Goal: Task Accomplishment & Management: Use online tool/utility

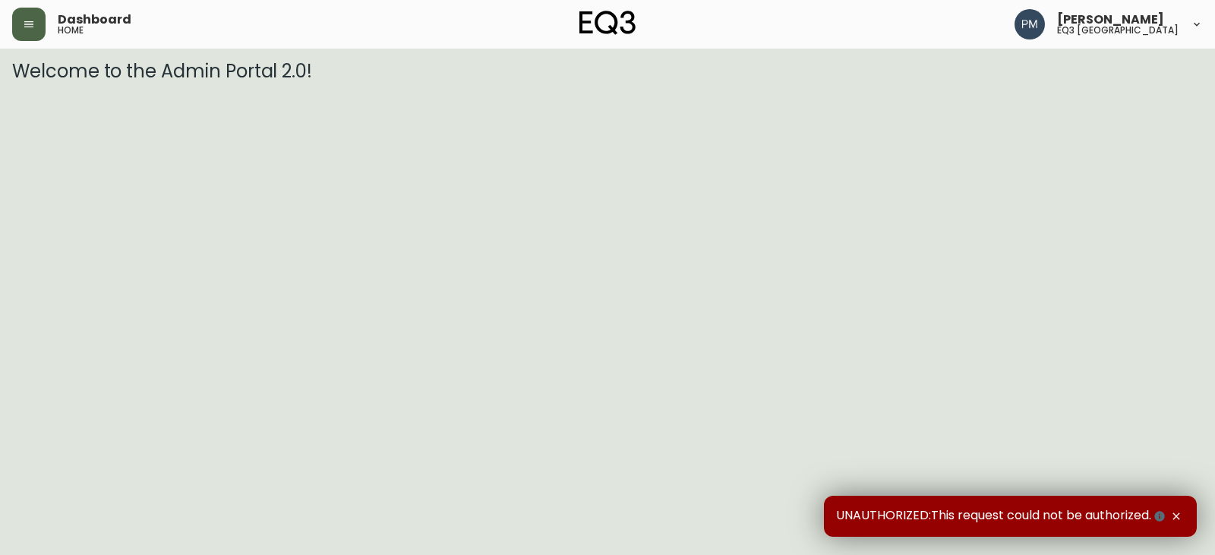
click at [27, 25] on icon "button" at bounding box center [29, 24] width 12 height 12
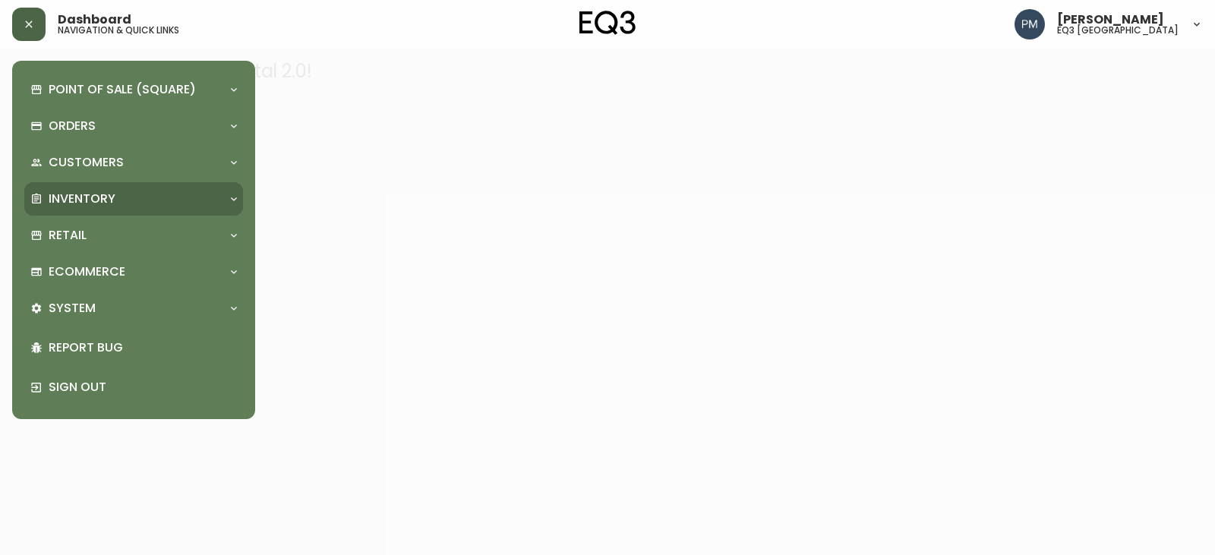
click at [118, 213] on div "Inventory" at bounding box center [133, 198] width 219 height 33
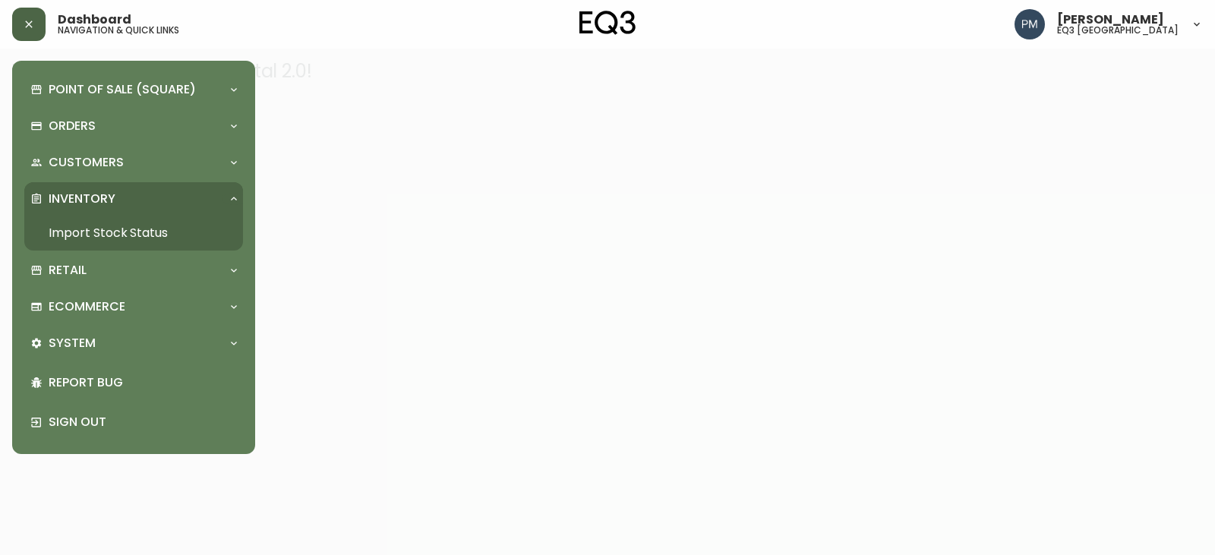
click at [104, 236] on link "Import Stock Status" at bounding box center [133, 233] width 219 height 35
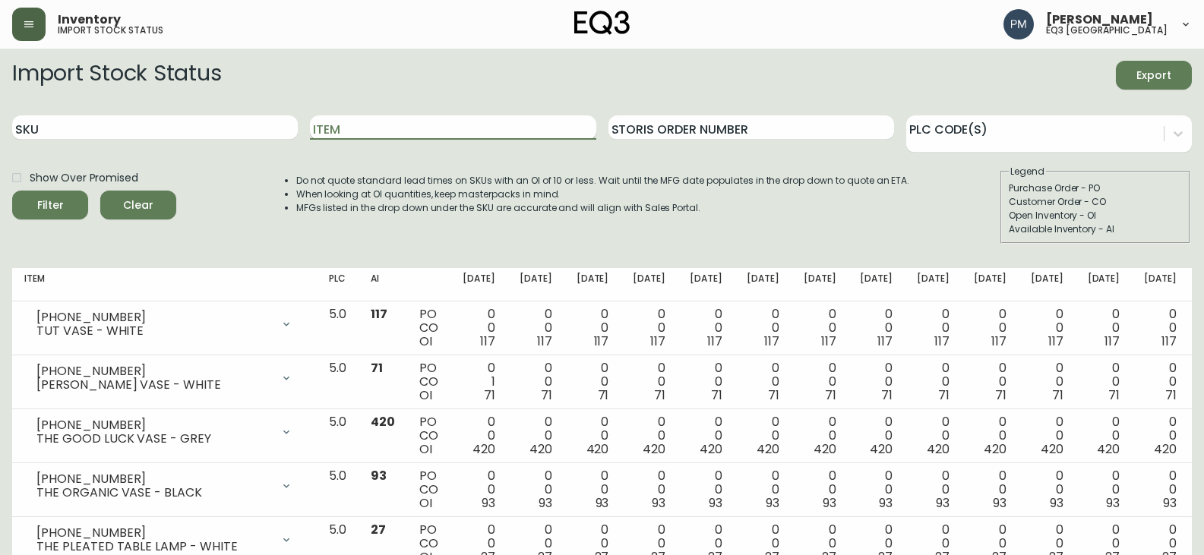
click at [391, 126] on input "Item" at bounding box center [453, 127] width 286 height 24
type input "Grow"
click at [12, 191] on button "Filter" at bounding box center [50, 205] width 76 height 29
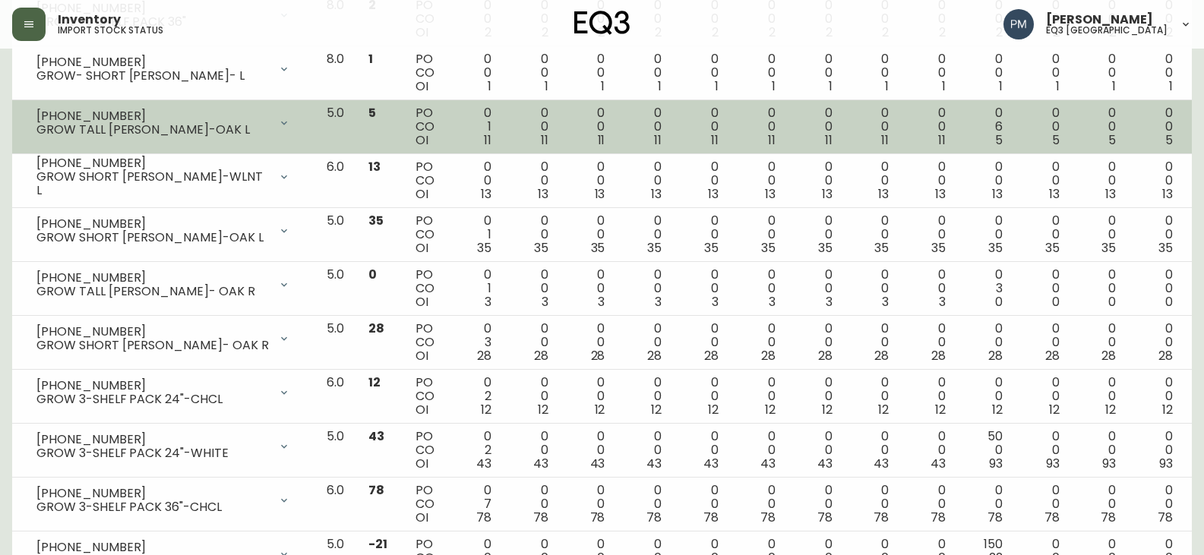
scroll to position [418, 0]
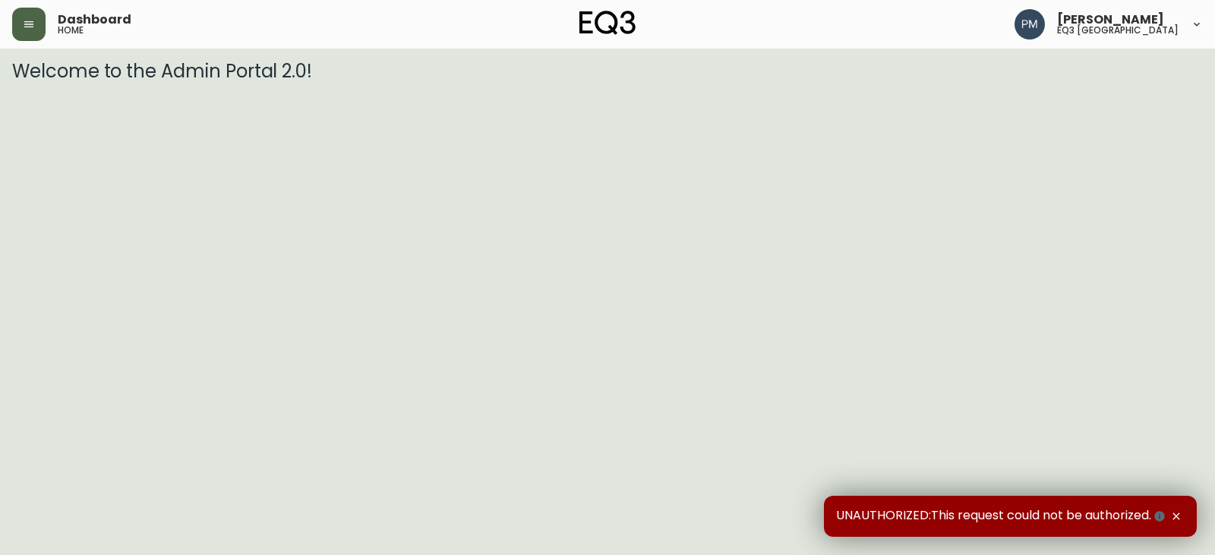
click at [16, 19] on button "button" at bounding box center [28, 24] width 33 height 33
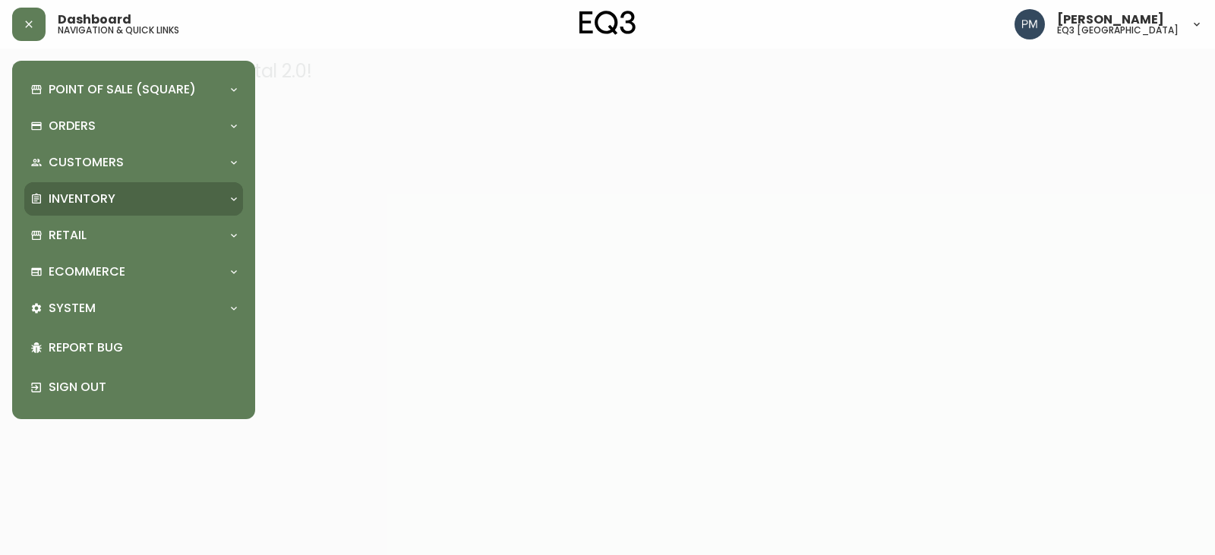
click at [112, 210] on div "Inventory" at bounding box center [133, 198] width 219 height 33
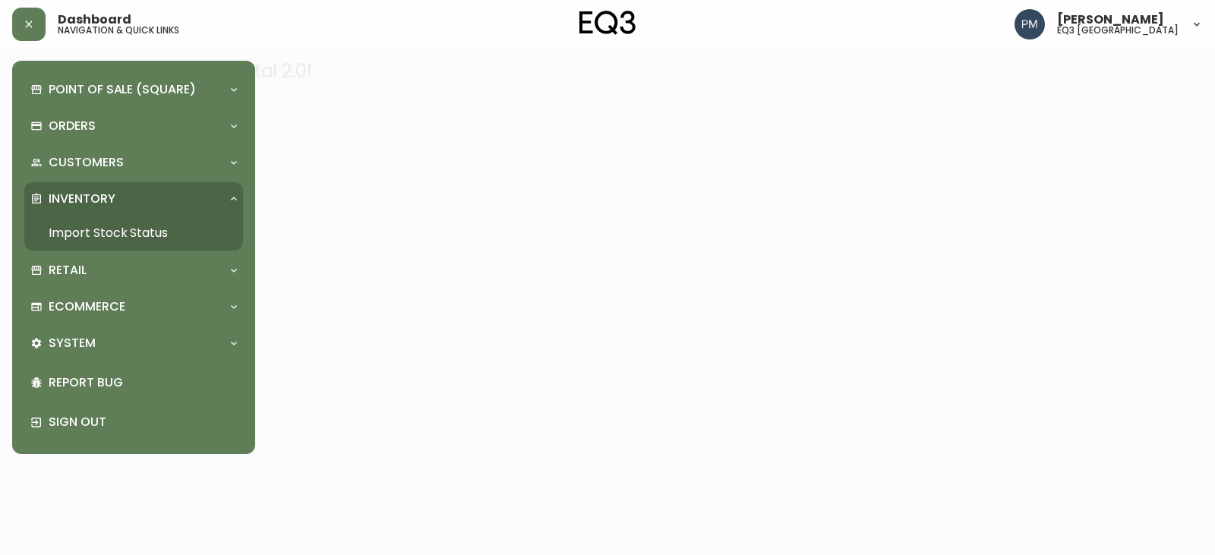
click at [96, 236] on link "Import Stock Status" at bounding box center [133, 233] width 219 height 35
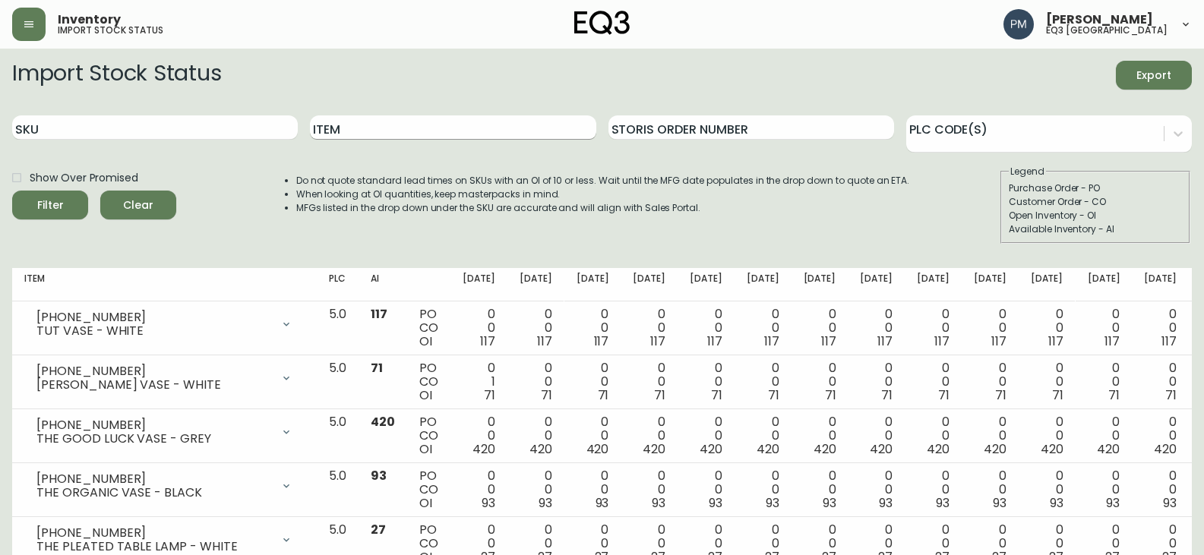
click at [362, 128] on input "Item" at bounding box center [453, 127] width 286 height 24
click at [12, 191] on button "Filter" at bounding box center [50, 205] width 76 height 29
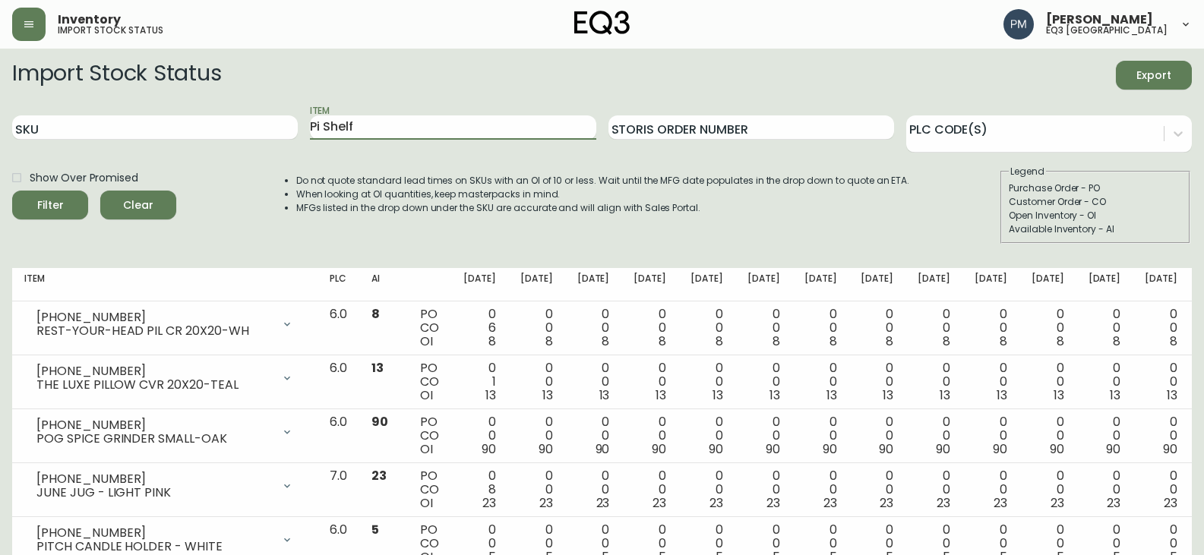
click at [12, 191] on button "Filter" at bounding box center [50, 205] width 76 height 29
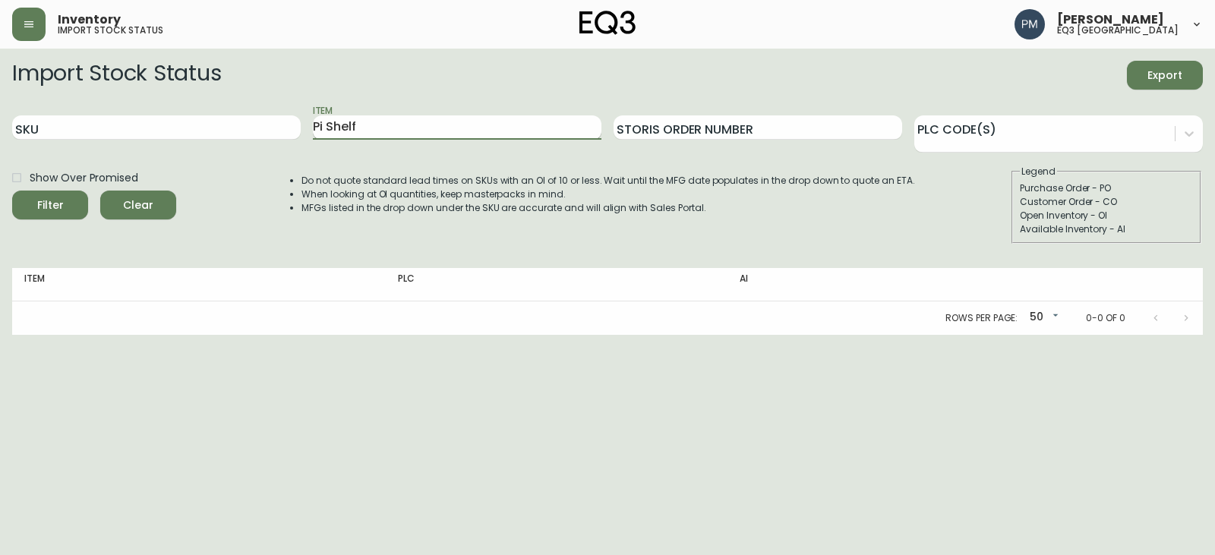
click at [348, 129] on input "Pi Shelf" at bounding box center [457, 127] width 289 height 24
click at [12, 191] on button "Filter" at bounding box center [50, 205] width 76 height 29
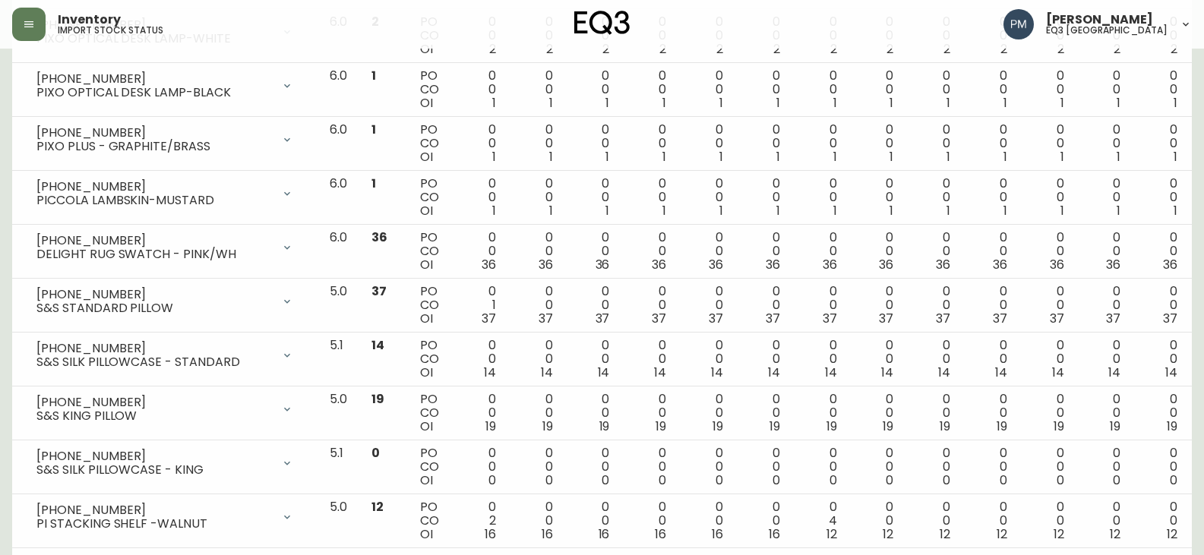
scroll to position [2475, 0]
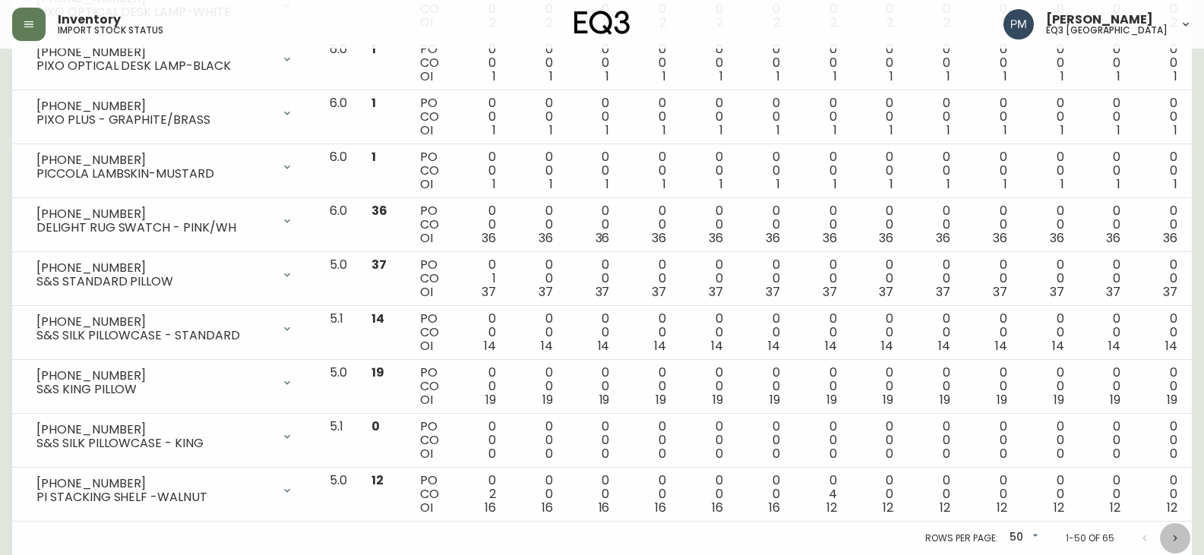
click at [1186, 547] on button "Next page" at bounding box center [1175, 538] width 30 height 30
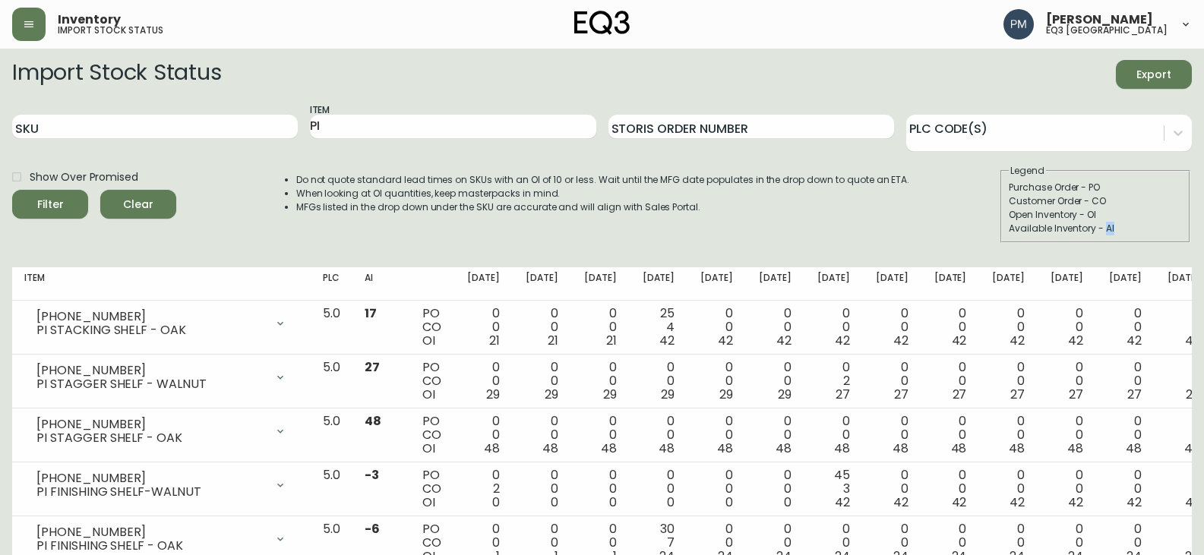
scroll to position [0, 0]
click at [317, 125] on input "PI" at bounding box center [453, 127] width 286 height 24
type input "Reclaimed Teak"
click at [12, 191] on button "Filter" at bounding box center [50, 205] width 76 height 29
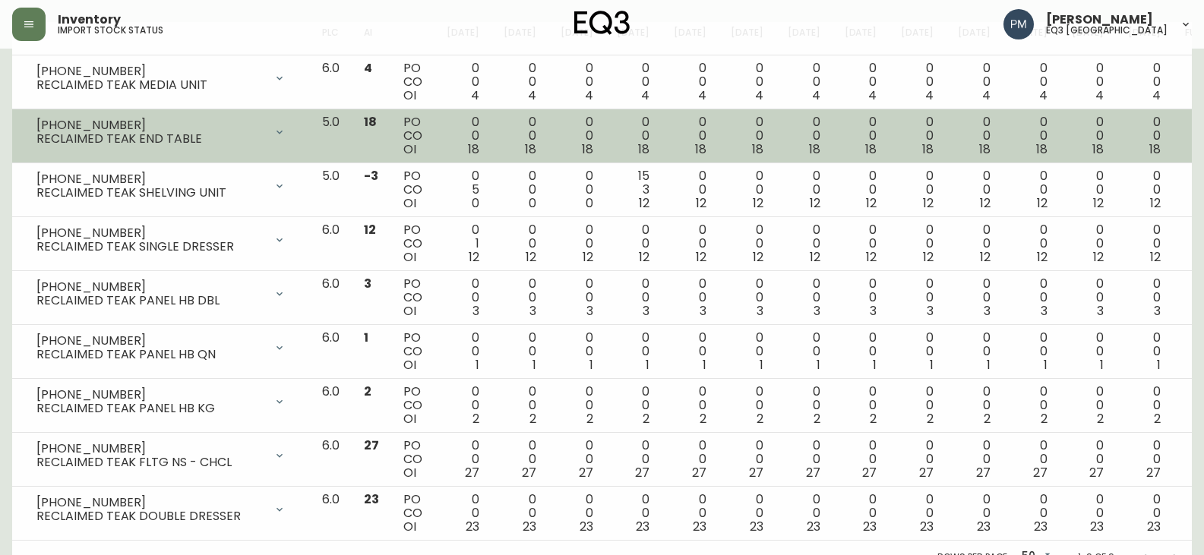
scroll to position [227, 0]
